Goal: Information Seeking & Learning: Find specific fact

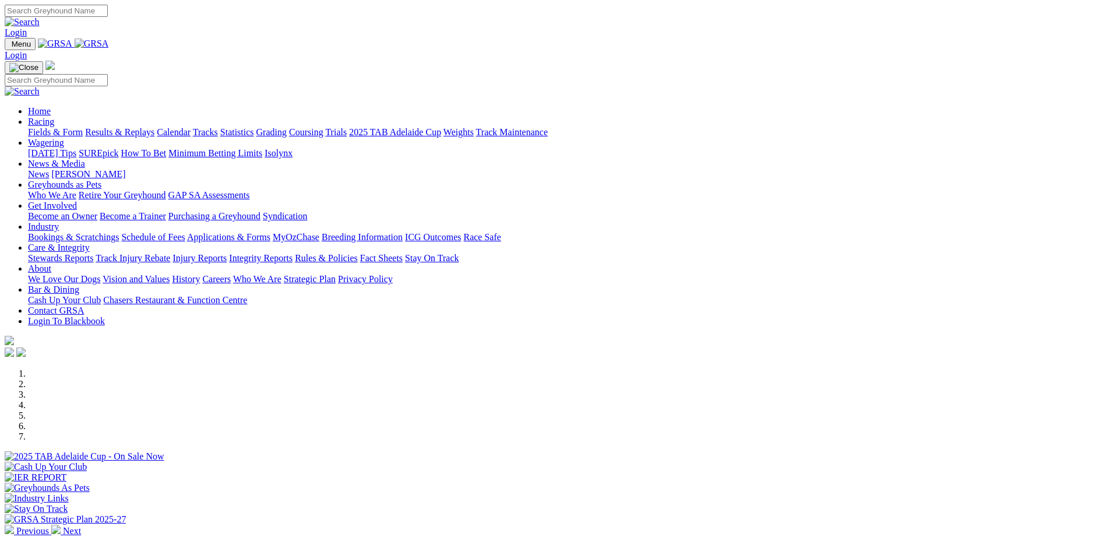
scroll to position [291, 0]
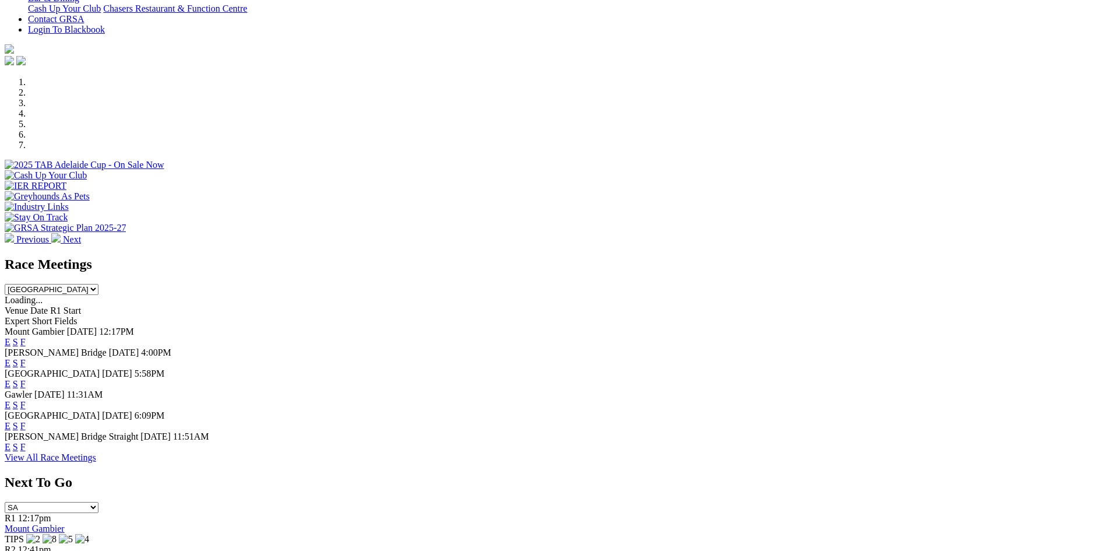
click at [26, 358] on link "F" at bounding box center [22, 363] width 5 height 10
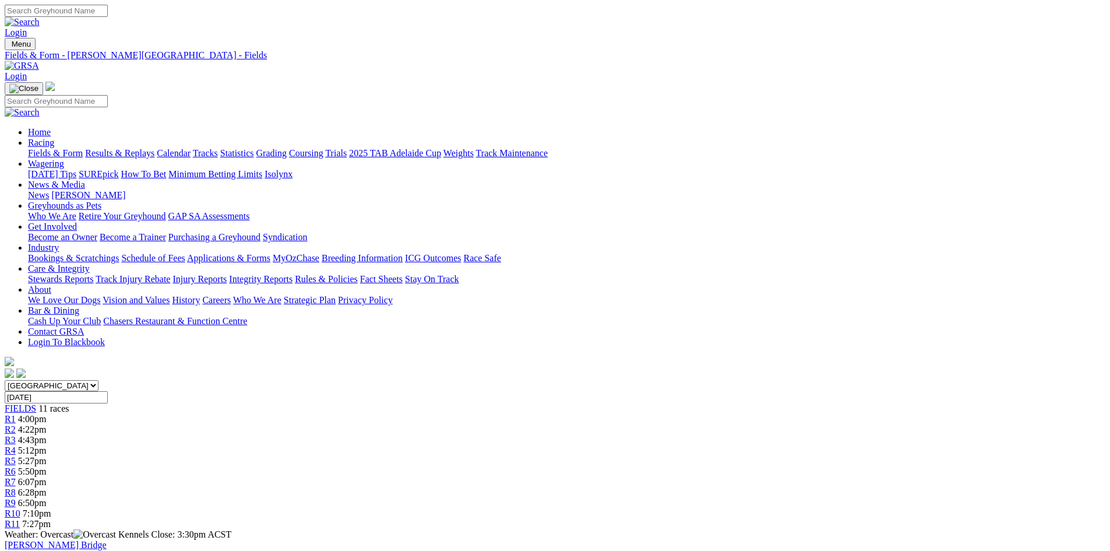
click at [16, 445] on span "R4" at bounding box center [10, 450] width 11 height 10
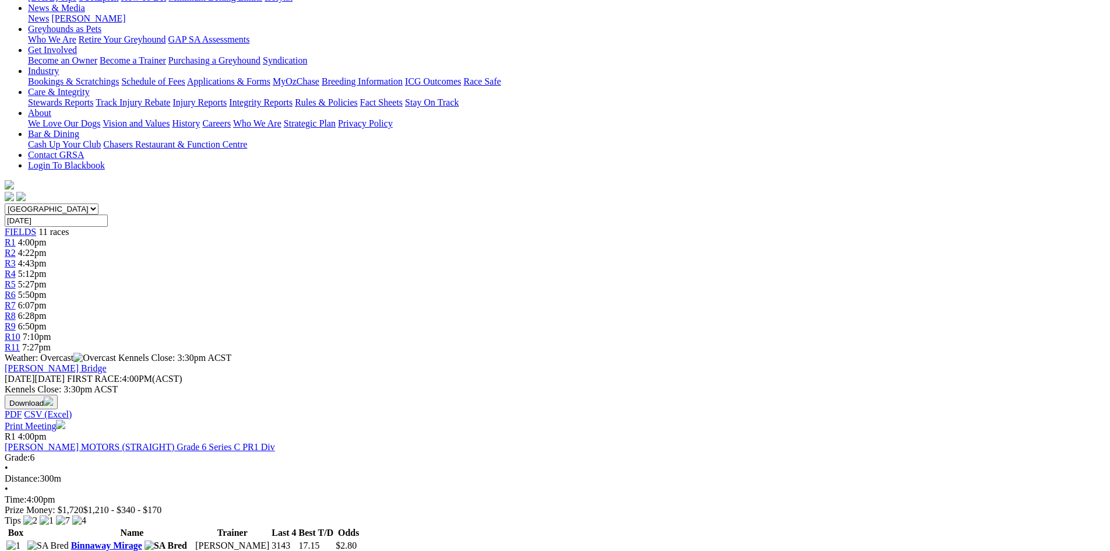
scroll to position [291, 0]
